Goal: Information Seeking & Learning: Learn about a topic

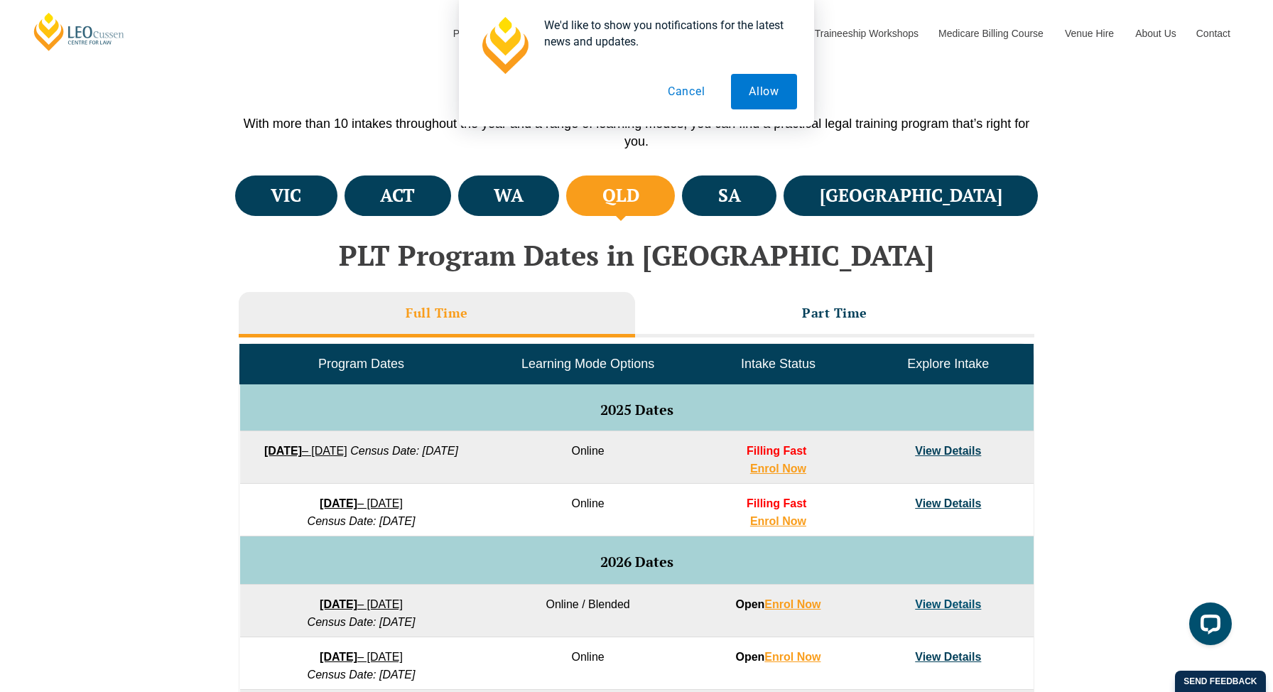
click at [689, 87] on button "Cancel" at bounding box center [686, 92] width 73 height 36
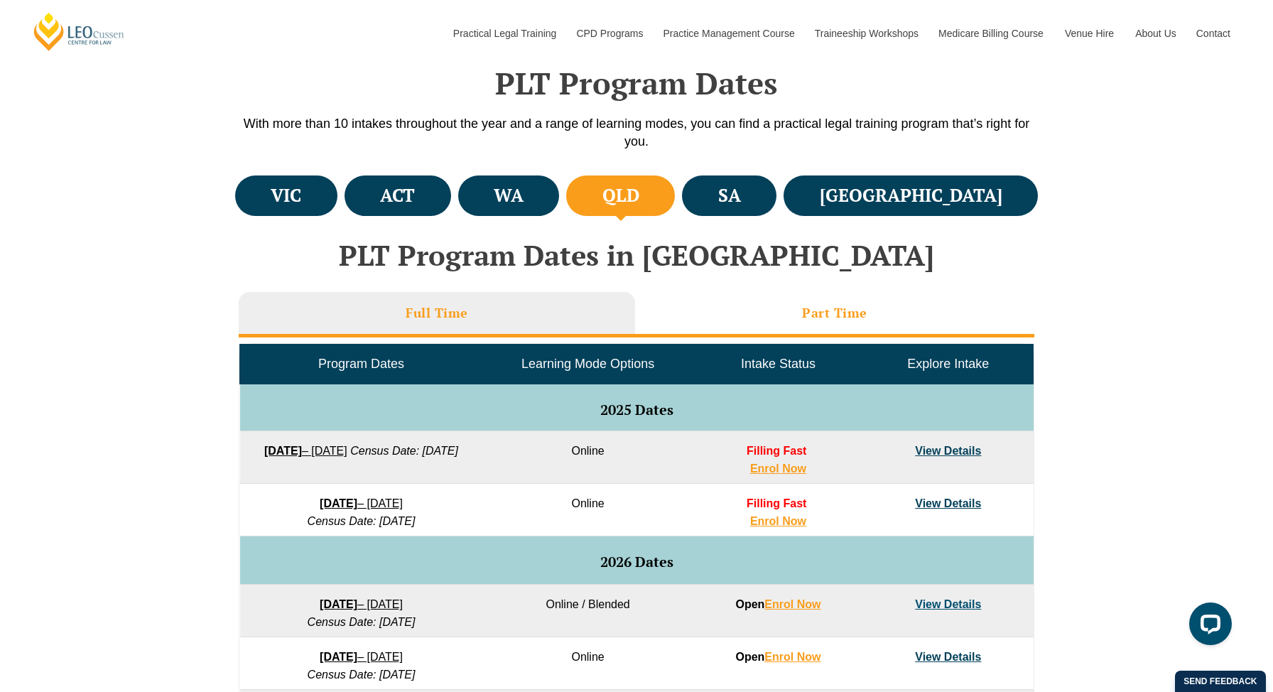
click at [843, 317] on h3 "Part Time" at bounding box center [834, 313] width 65 height 16
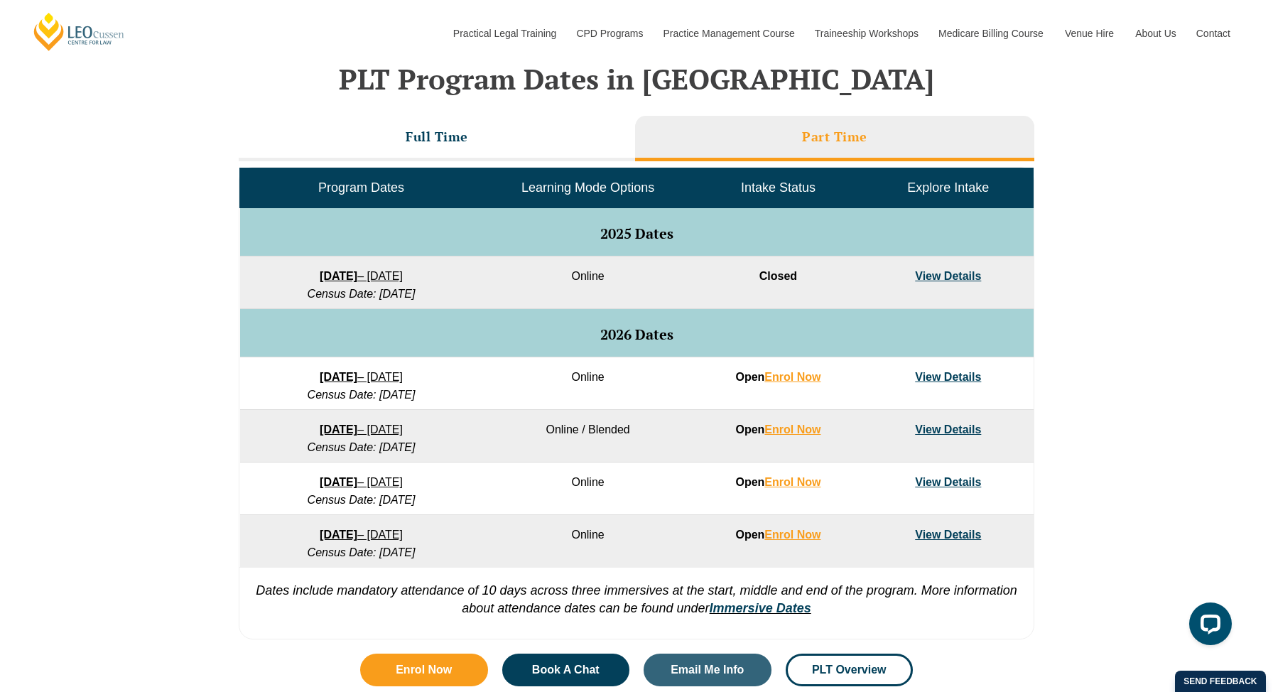
scroll to position [583, 0]
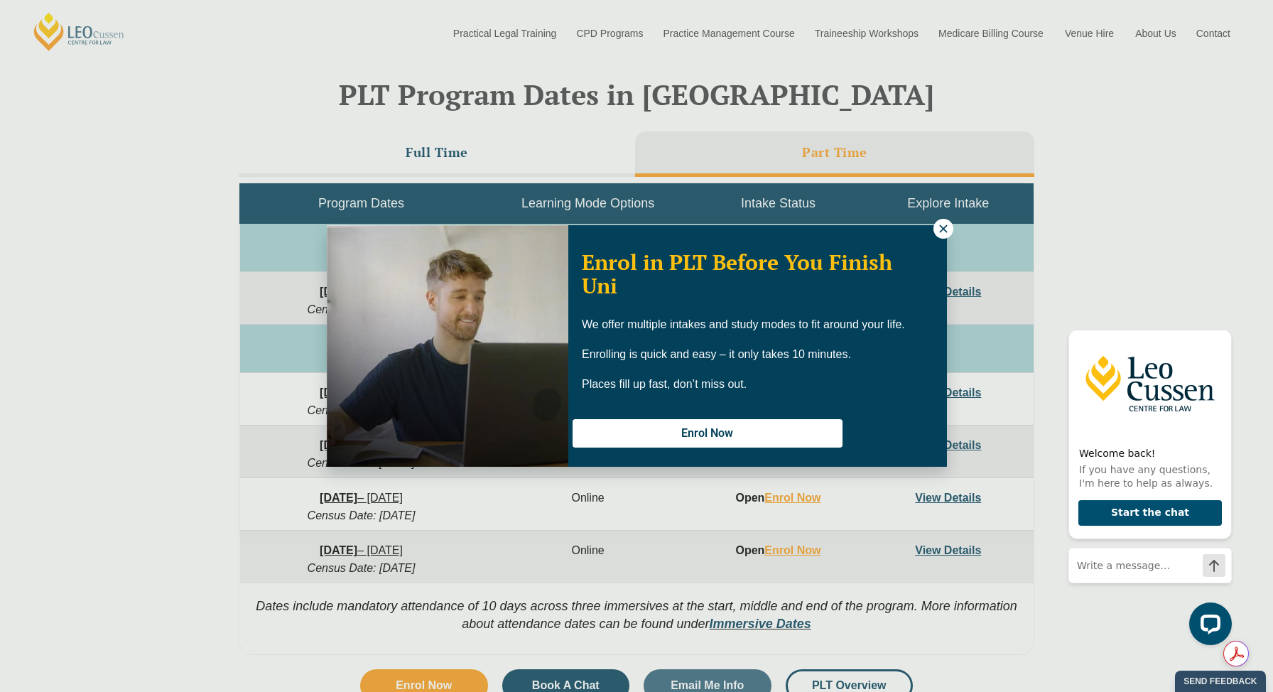
click at [942, 229] on icon at bounding box center [943, 229] width 8 height 8
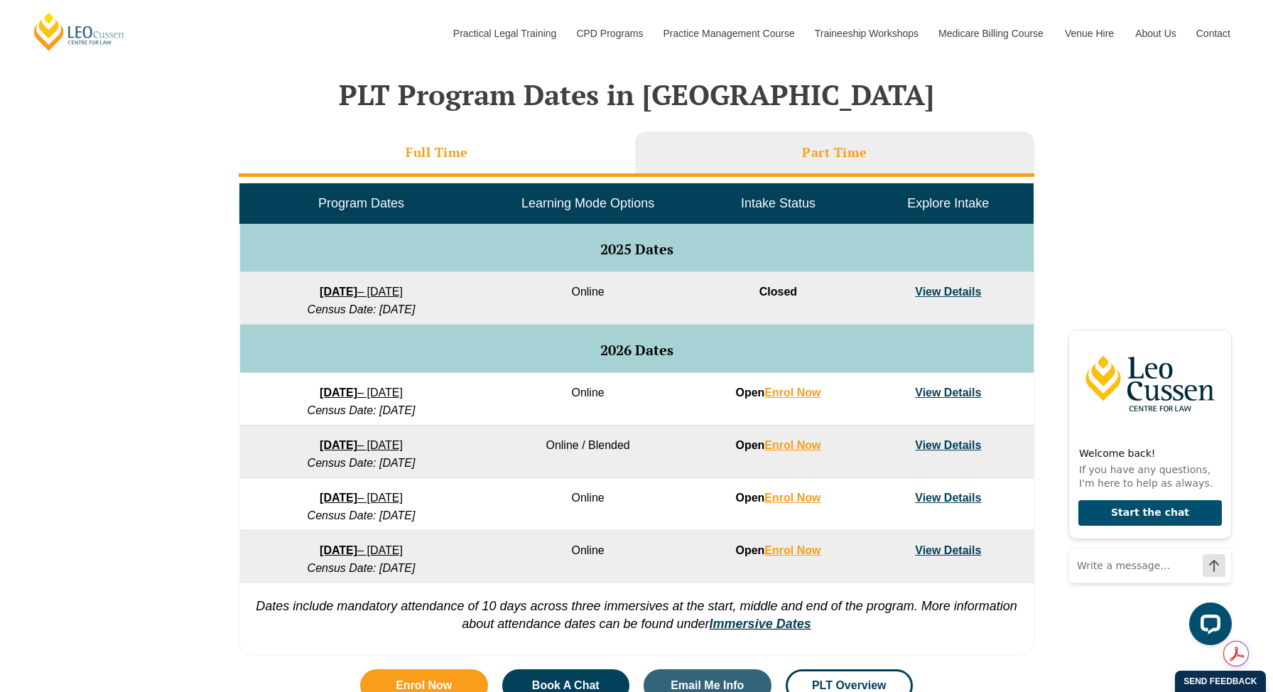
click at [468, 160] on li "Full Time" at bounding box center [437, 153] width 396 height 45
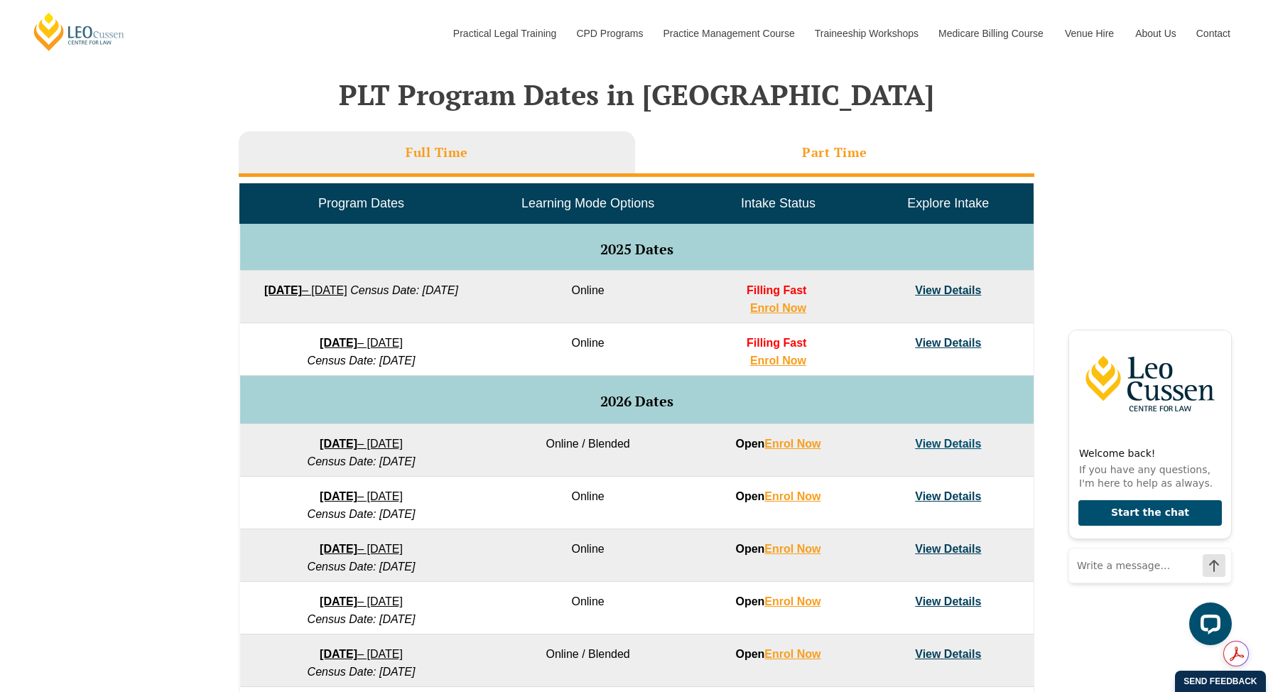
click at [756, 144] on li "Part Time" at bounding box center [834, 153] width 399 height 45
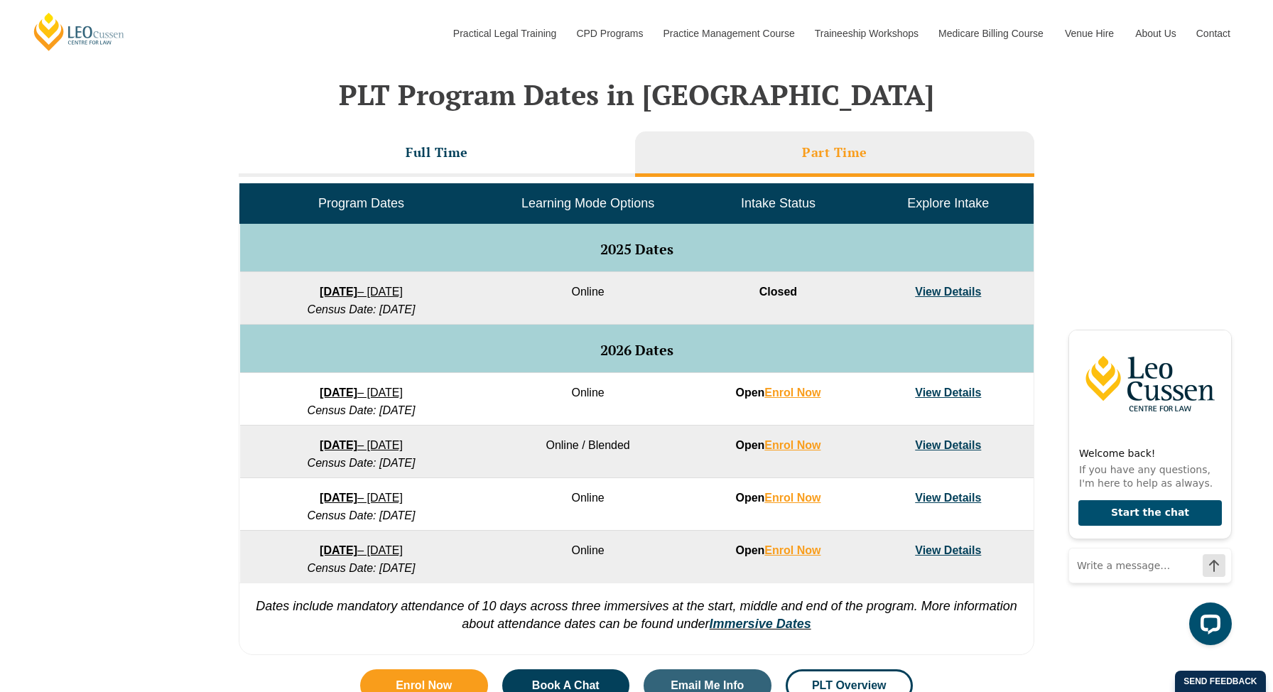
scroll to position [612, 0]
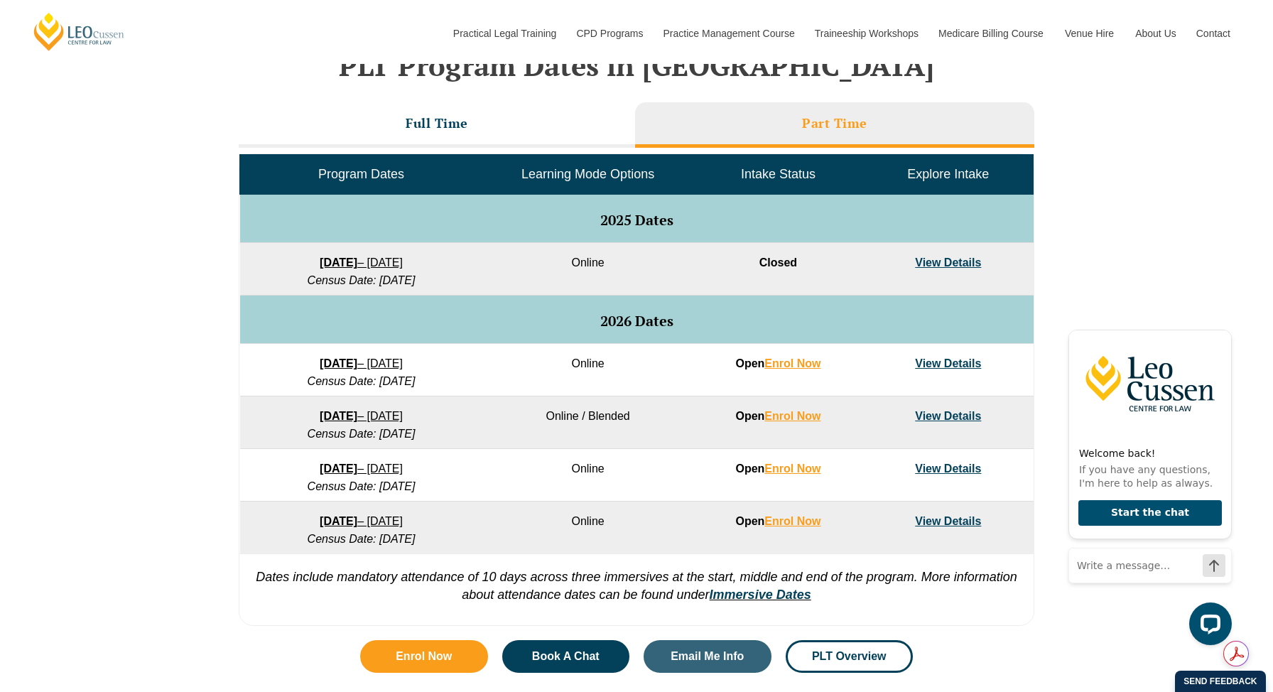
click at [971, 519] on link "View Details" at bounding box center [948, 521] width 66 height 12
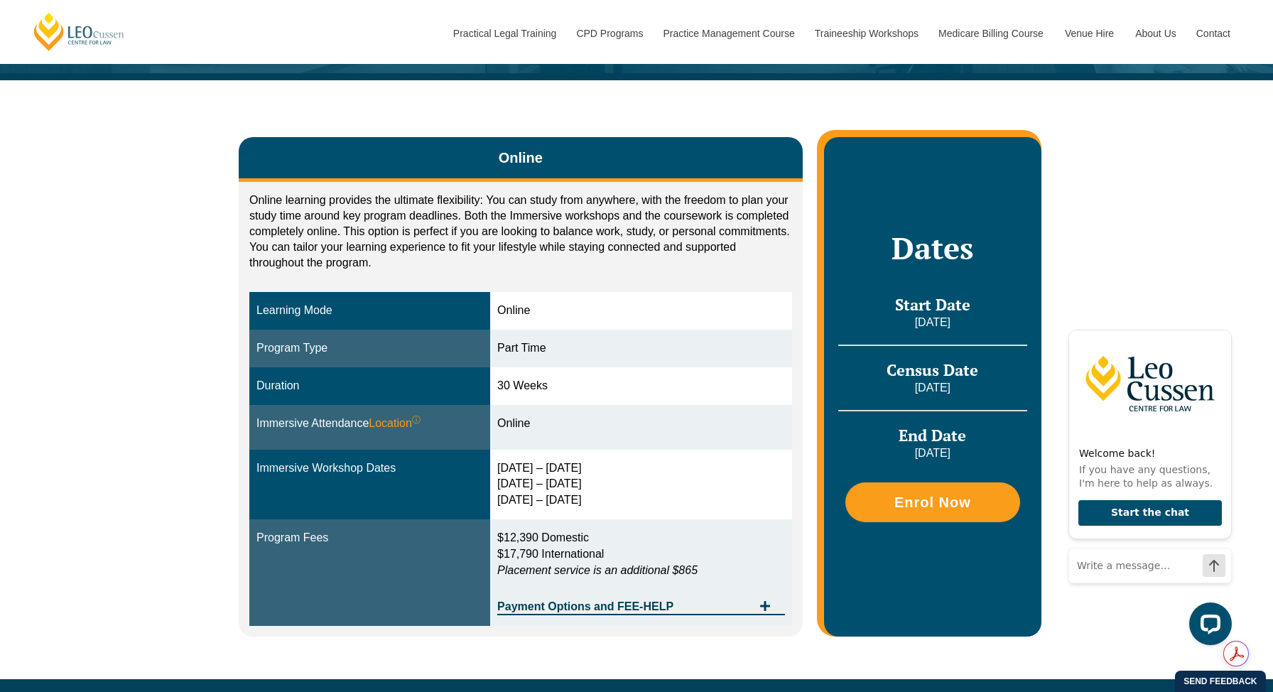
scroll to position [201, 0]
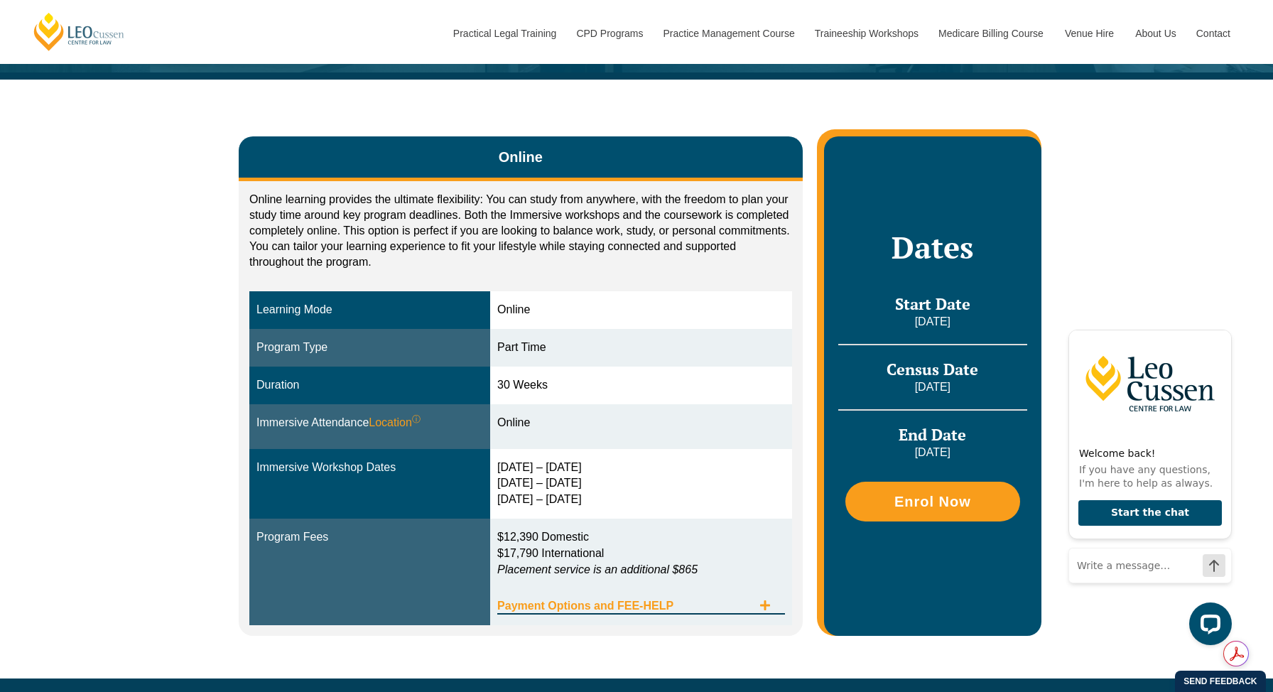
click at [760, 600] on icon "Tabs. Open items with Enter or Space, close with Escape and navigate using the …" at bounding box center [765, 605] width 11 height 11
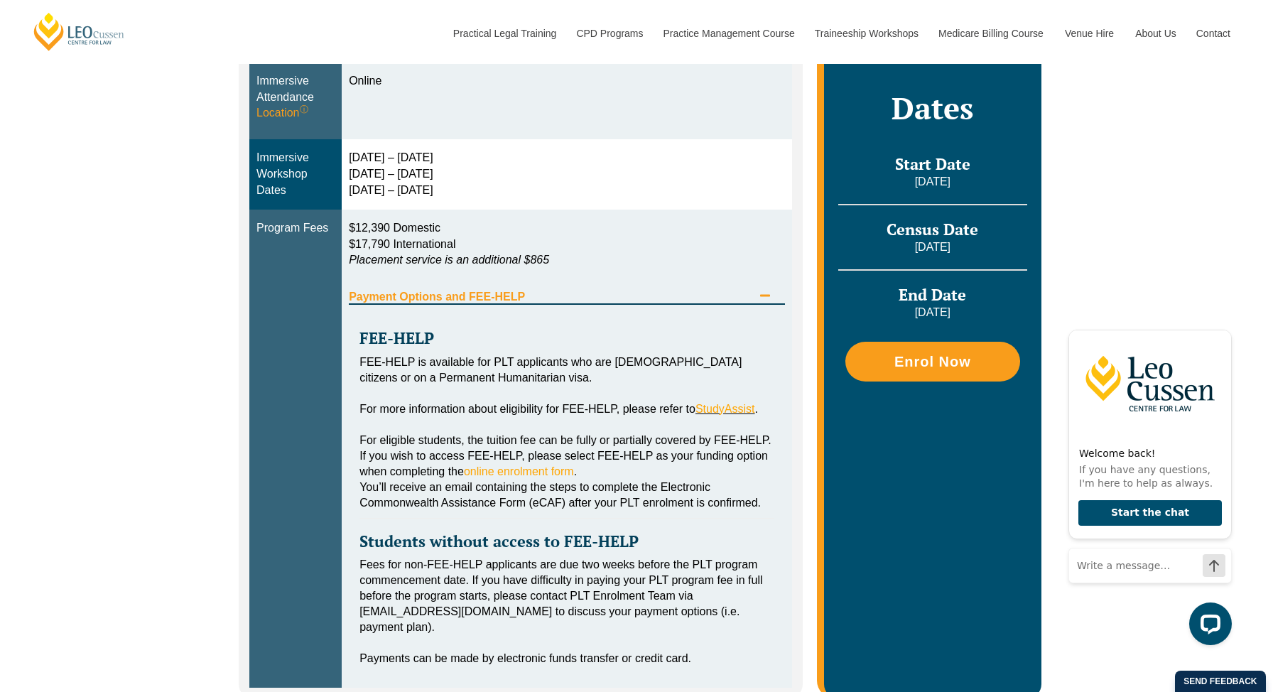
scroll to position [544, 0]
